Goal: Task Accomplishment & Management: Complete application form

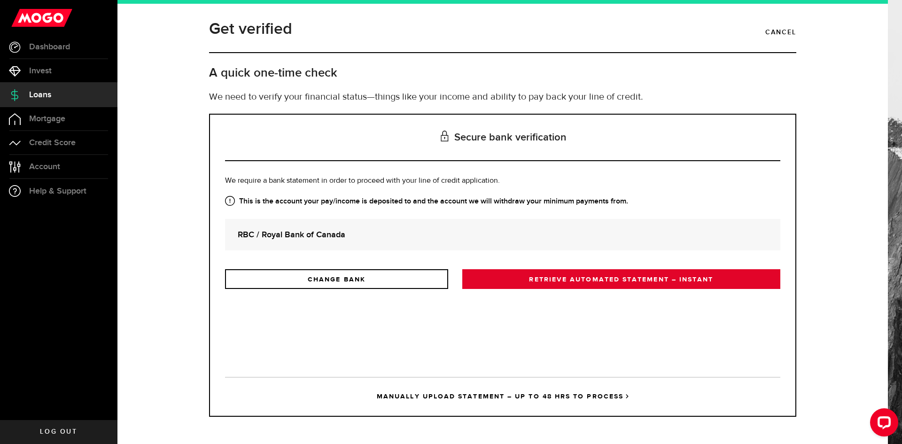
click at [532, 274] on link "RETRIEVE AUTOMATED STATEMENT – INSTANT" at bounding box center [621, 279] width 318 height 20
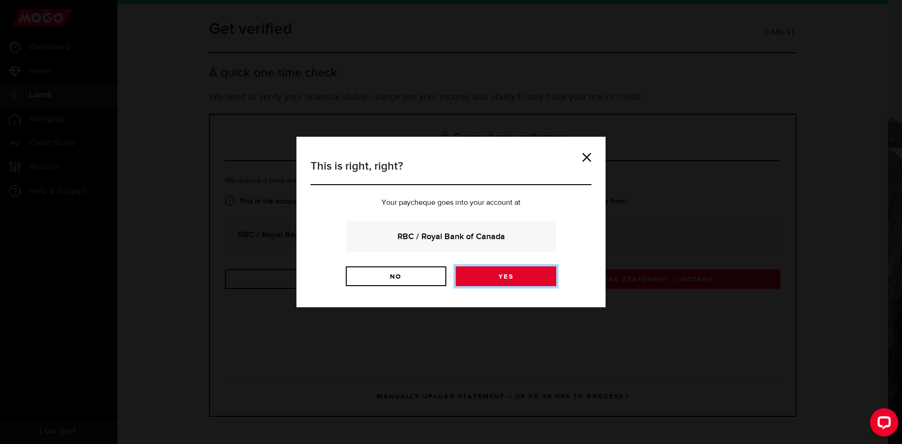
click at [507, 274] on link "Yes" at bounding box center [506, 276] width 101 height 20
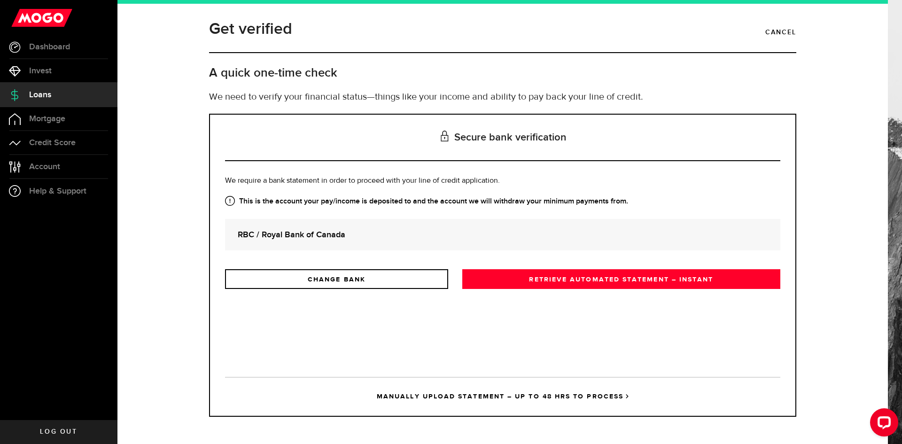
click at [405, 238] on strong "RBC / Royal Bank of Canada" at bounding box center [503, 234] width 530 height 13
click at [624, 395] on link "MANUALLY UPLOAD STATEMENT – UP TO 48 HRS TO PROCESS" at bounding box center [503, 396] width 556 height 39
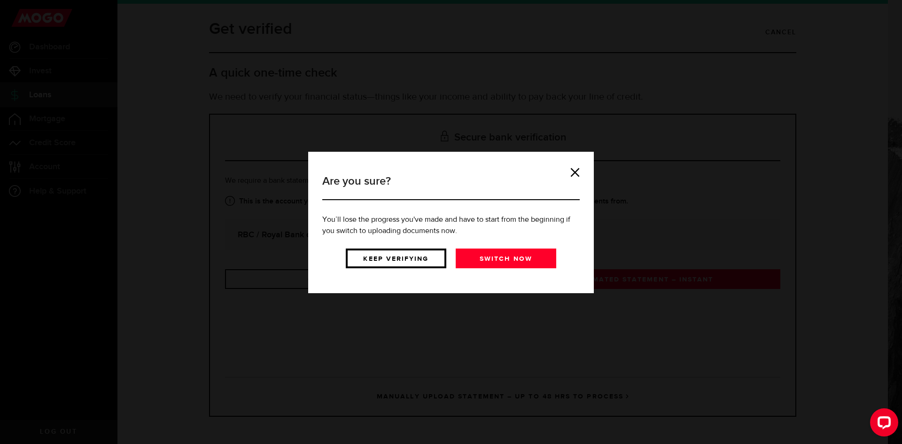
click at [408, 258] on link "Keep verifying" at bounding box center [396, 259] width 101 height 20
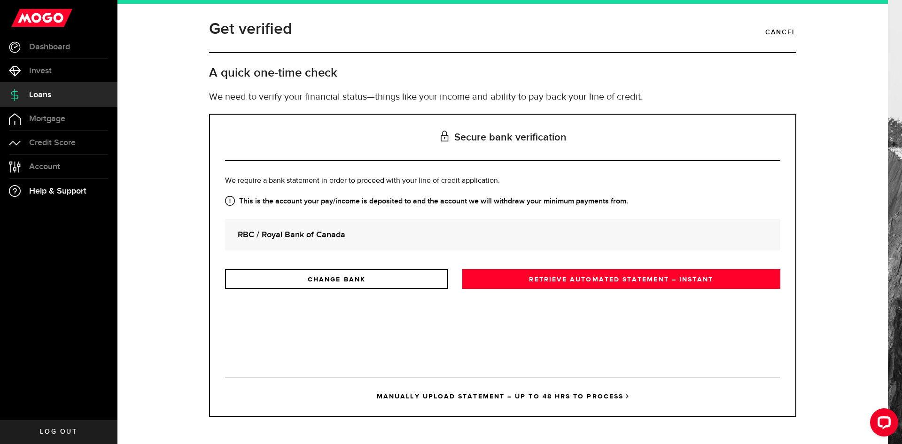
click at [77, 188] on span "Help & Support" at bounding box center [57, 191] width 57 height 8
click at [815, 206] on div "Get verified Cancel A quick one-time check We need to verify your financial sta…" at bounding box center [503, 224] width 728 height 414
click at [783, 33] on link "Cancel" at bounding box center [781, 32] width 31 height 16
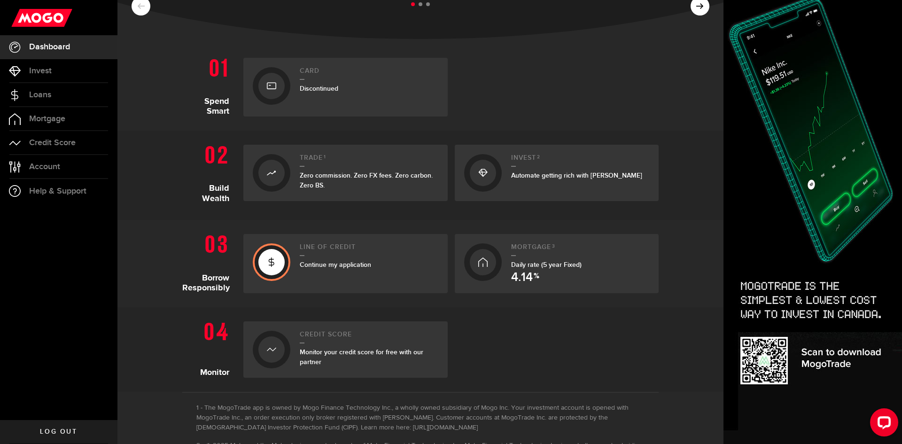
scroll to position [188, 0]
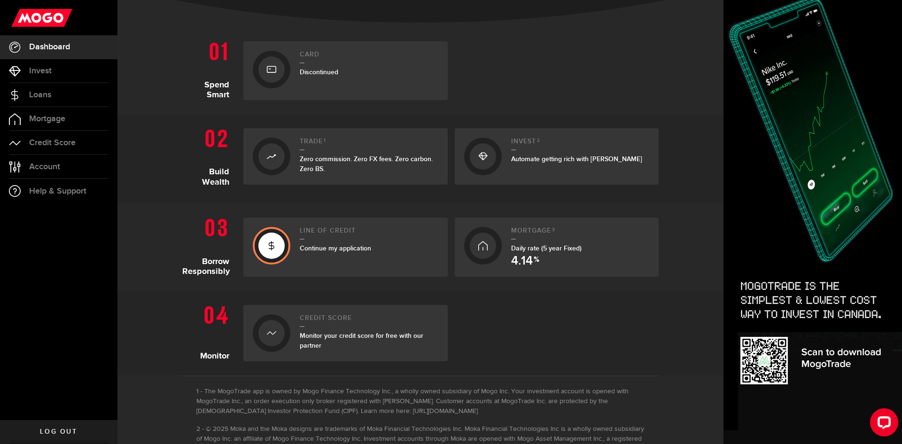
click at [399, 259] on div "Line of credit Continue my application" at bounding box center [369, 247] width 139 height 40
